Goal: Task Accomplishment & Management: Complete application form

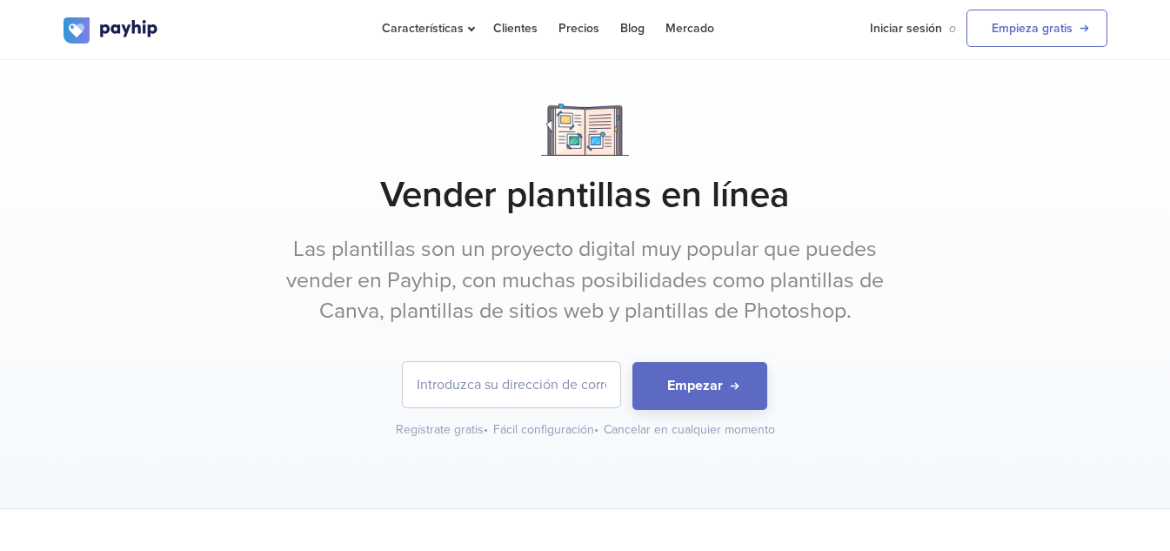
click at [532, 385] on input "email" at bounding box center [511, 384] width 217 height 45
type input "[EMAIL_ADDRESS][DOMAIN_NAME]"
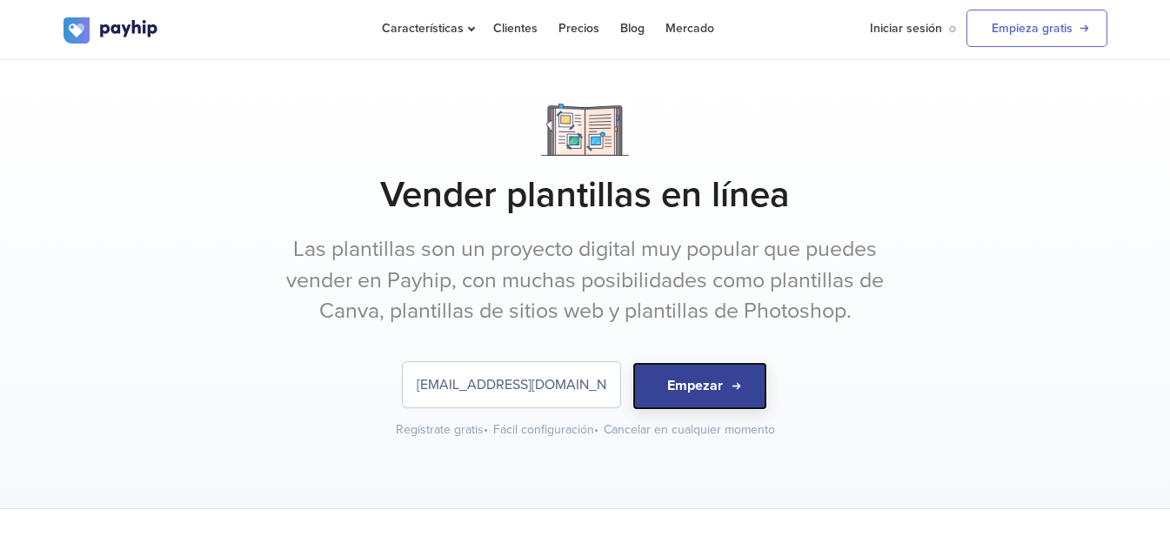
click at [677, 399] on button "Empezar" at bounding box center [699, 386] width 135 height 48
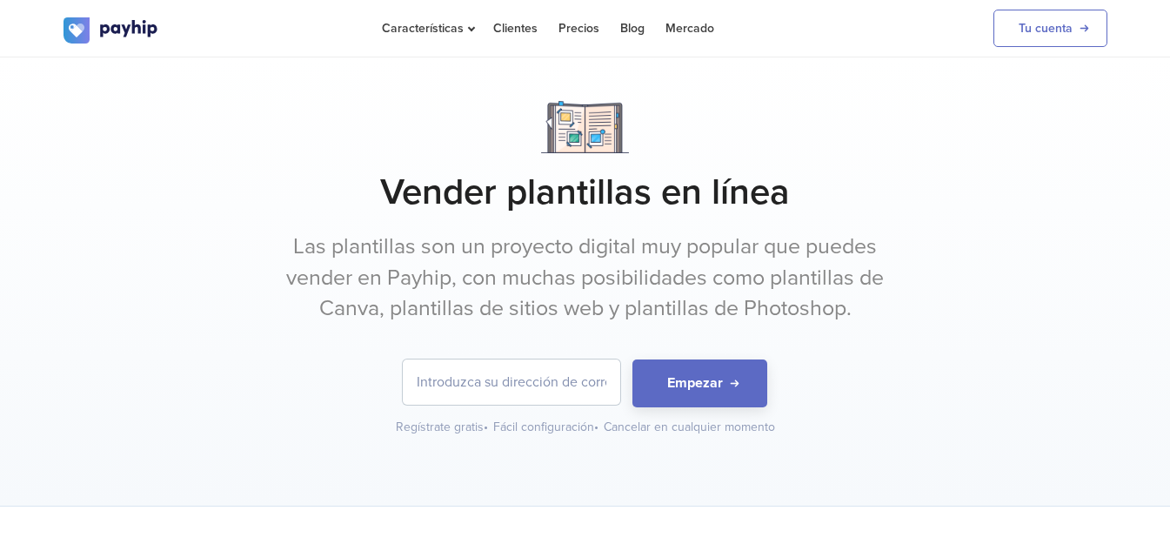
click at [575, 371] on input "email" at bounding box center [511, 381] width 217 height 45
drag, startPoint x: 424, startPoint y: 382, endPoint x: 778, endPoint y: 382, distance: 354.1
click at [778, 382] on form "[EMAIL_ADDRESS][PERSON_NAME][DOMAIN_NAME] Empezar" at bounding box center [586, 383] width 1044 height 48
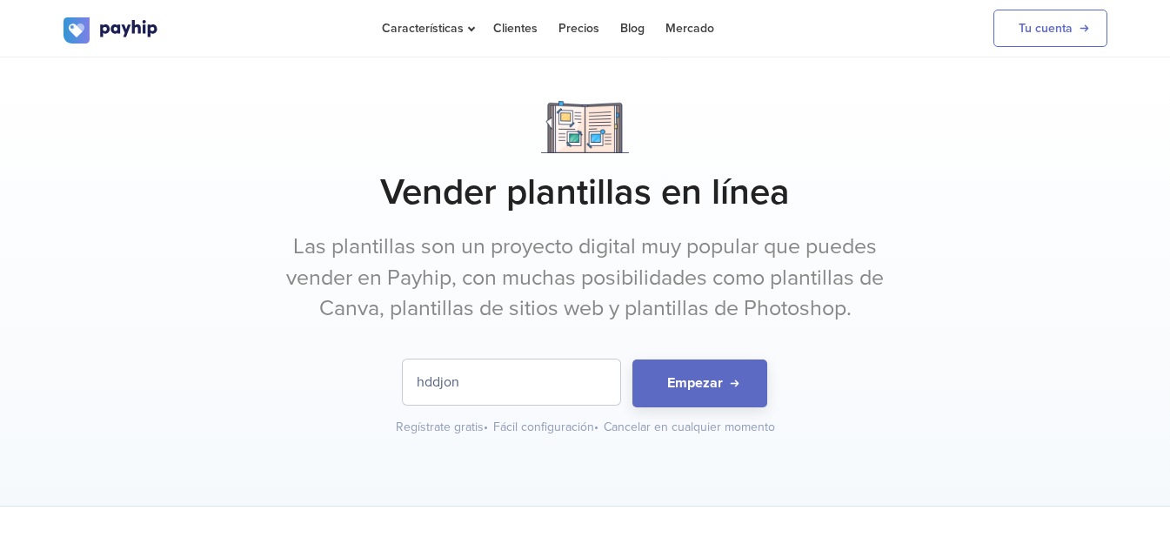
type input "[EMAIL_ADDRESS][DOMAIN_NAME]"
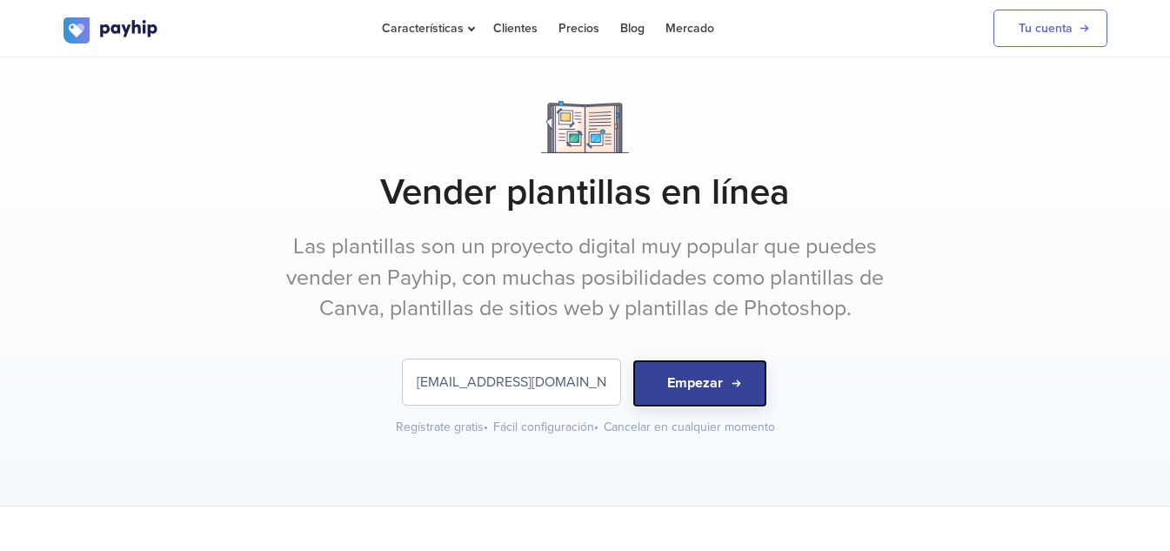
click at [673, 387] on button "Empezar" at bounding box center [699, 383] width 135 height 48
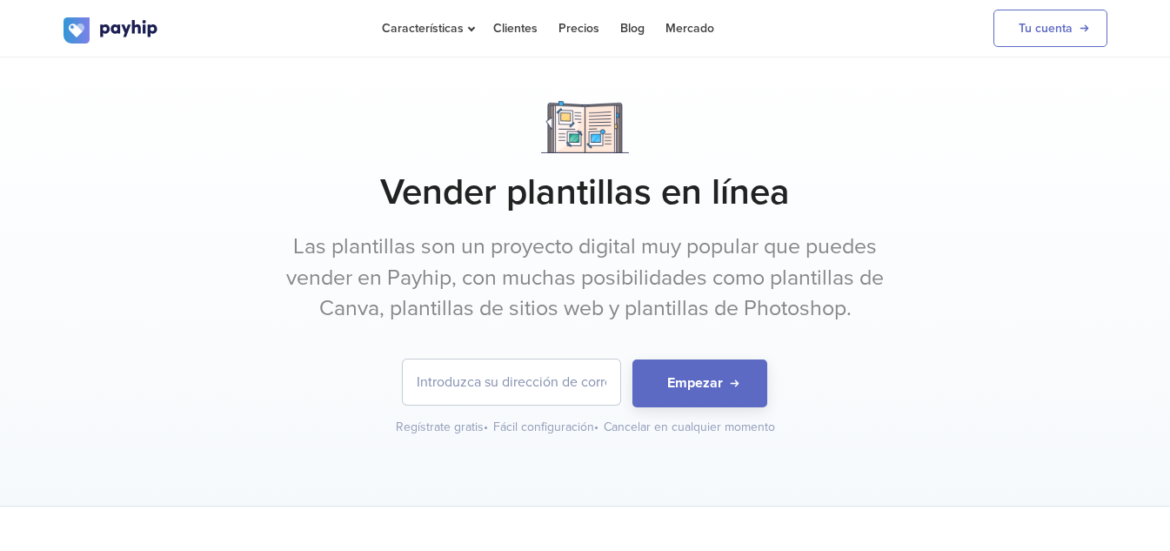
click at [547, 355] on div "Vender plantillas en línea Las plantillas son un proyecto digital muy popular q…" at bounding box center [586, 268] width 1044 height 335
click at [548, 369] on input "email" at bounding box center [511, 381] width 217 height 45
type input "[EMAIL_ADDRESS][DOMAIN_NAME]"
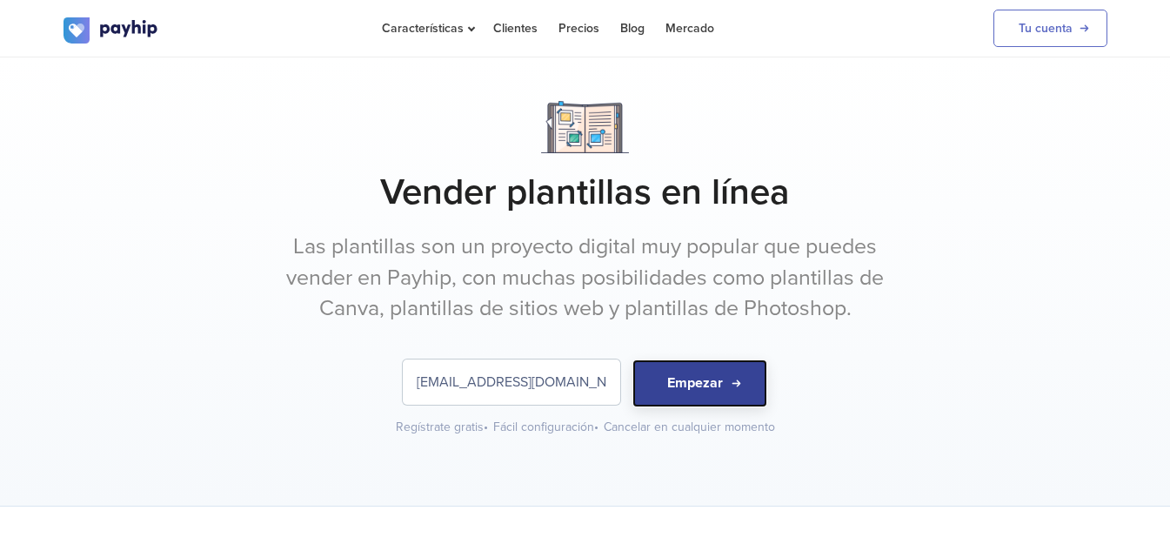
click at [671, 375] on button "Empezar" at bounding box center [699, 383] width 135 height 48
